Goal: Task Accomplishment & Management: Use online tool/utility

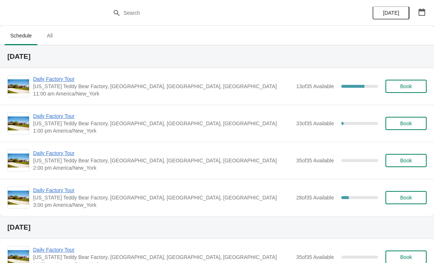
click at [68, 76] on span "Daily Factory Tour" at bounding box center [162, 78] width 259 height 7
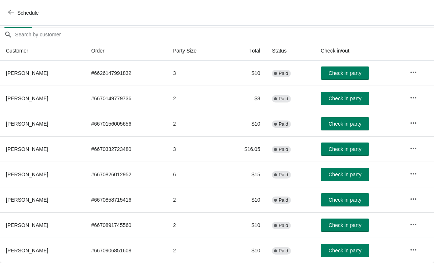
scroll to position [61, 0]
click at [346, 174] on span "Check in party" at bounding box center [344, 175] width 33 height 6
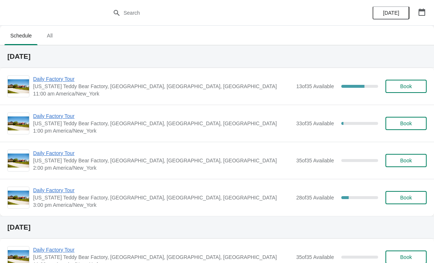
click at [63, 77] on span "Daily Factory Tour" at bounding box center [162, 78] width 259 height 7
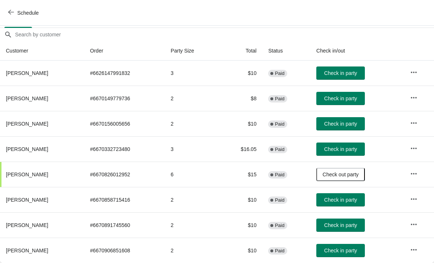
scroll to position [61, 0]
click at [350, 251] on span "Check in party" at bounding box center [340, 251] width 33 height 6
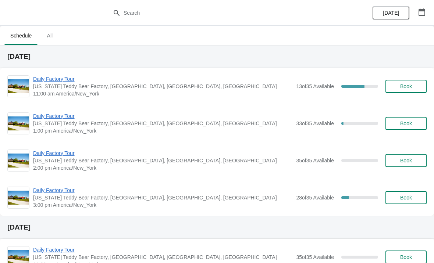
click at [64, 78] on span "Daily Factory Tour" at bounding box center [162, 78] width 259 height 7
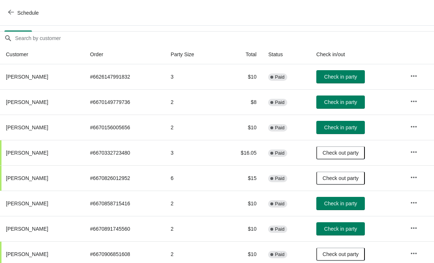
scroll to position [58, 0]
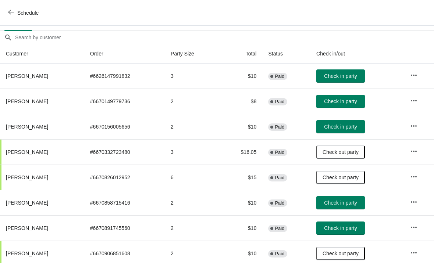
click at [342, 102] on span "Check in party" at bounding box center [340, 102] width 33 height 6
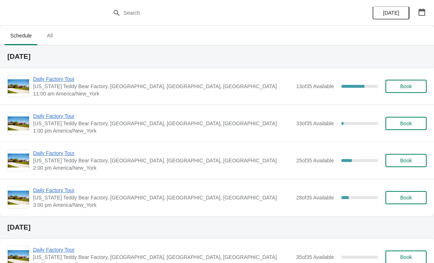
click at [69, 79] on span "Daily Factory Tour" at bounding box center [162, 78] width 259 height 7
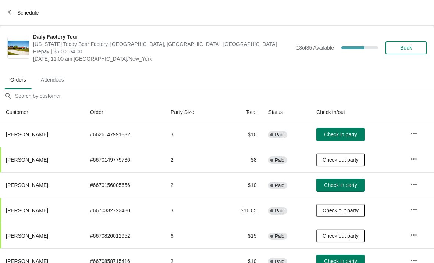
click at [344, 184] on span "Check in party" at bounding box center [340, 185] width 33 height 6
